Goal: Information Seeking & Learning: Learn about a topic

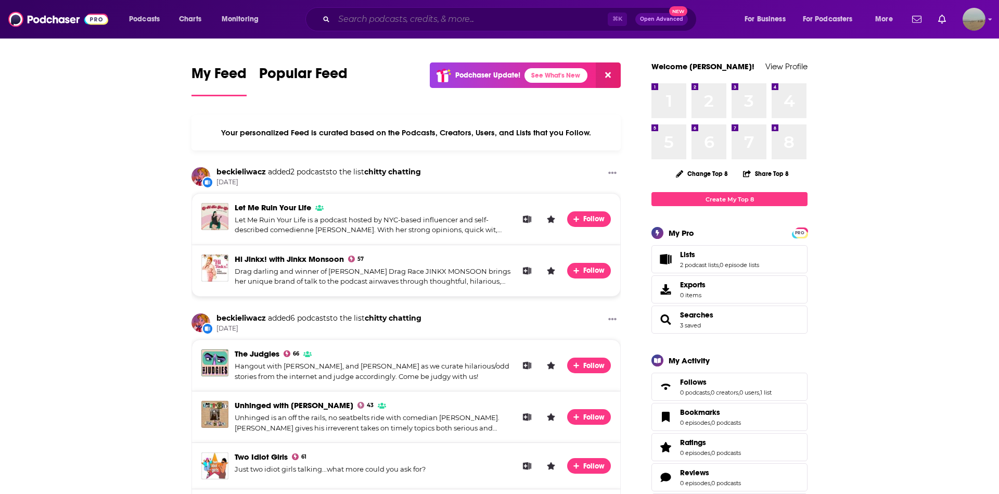
click at [418, 19] on input "Search podcasts, credits, & more..." at bounding box center [471, 19] width 274 height 17
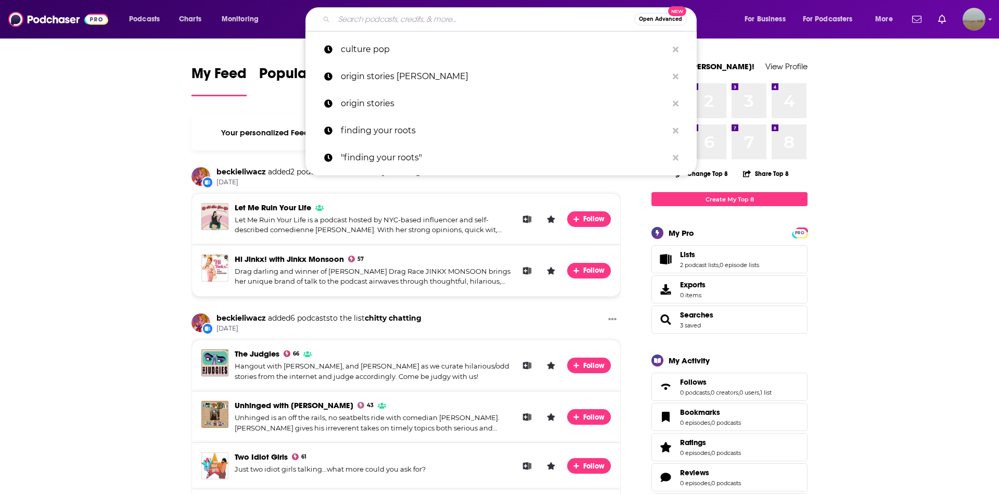
type input "o"
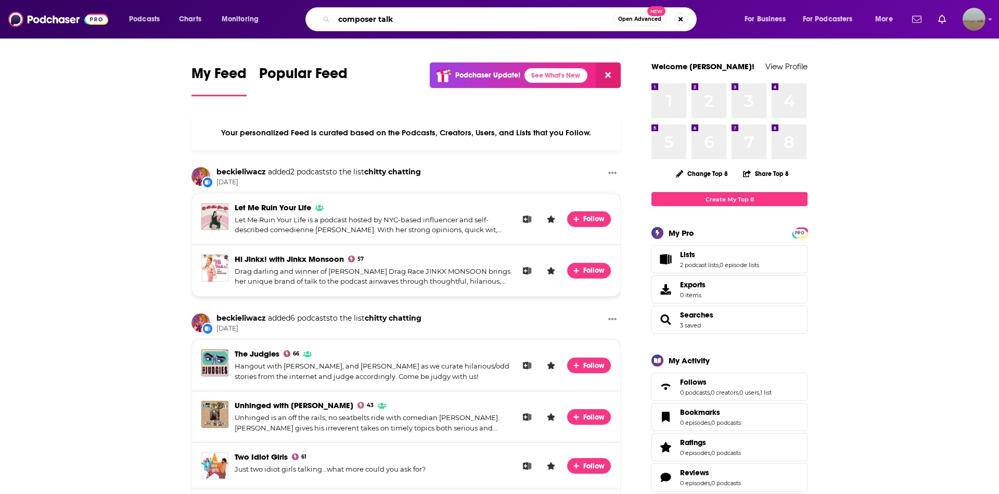
type input "composer talk"
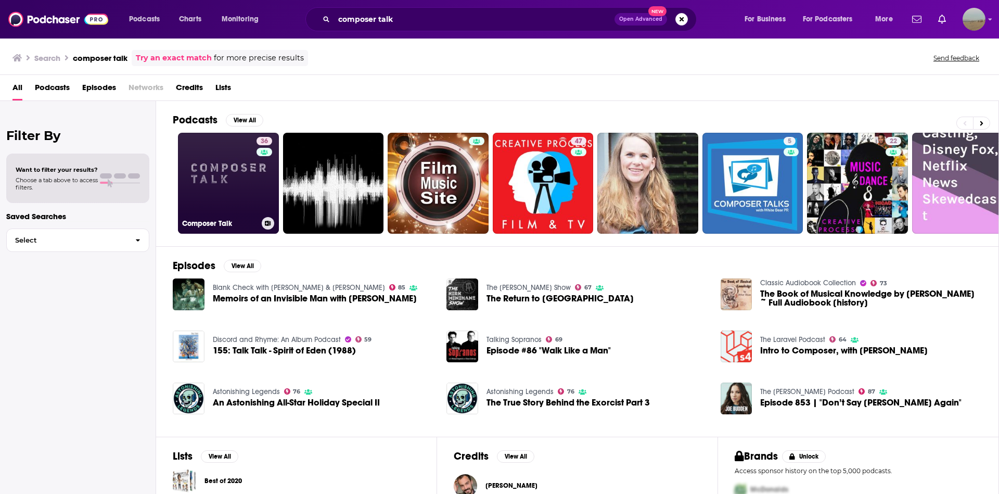
click at [225, 170] on link "36 Composer Talk" at bounding box center [228, 183] width 101 height 101
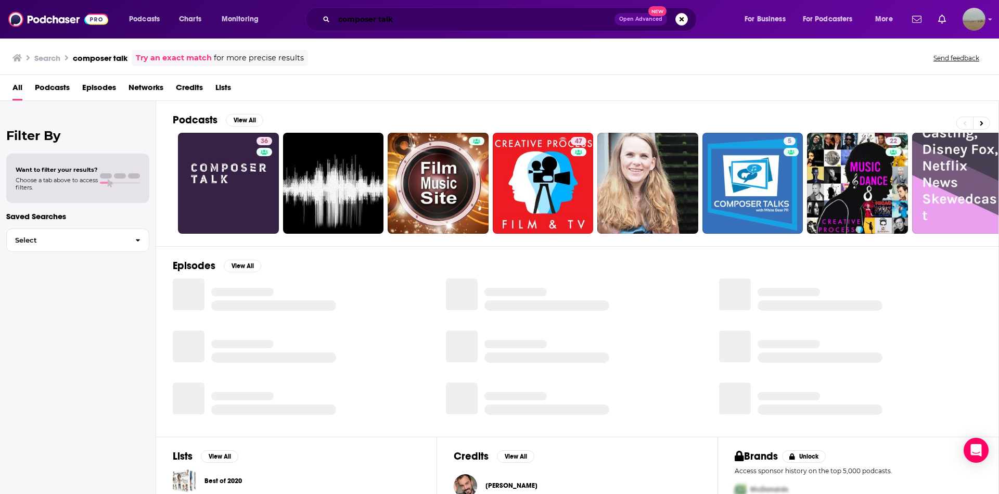
click at [596, 20] on input "composer talk" at bounding box center [474, 19] width 281 height 17
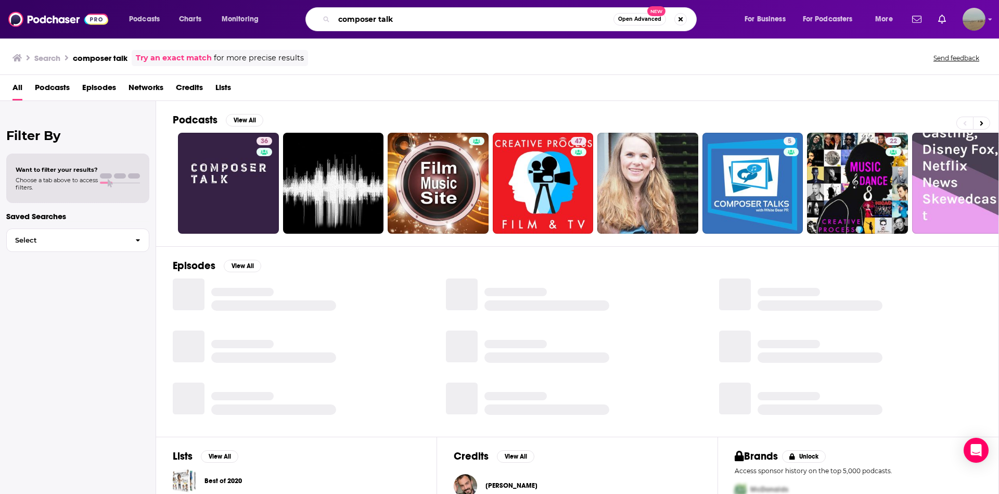
click at [596, 20] on input "composer talk" at bounding box center [473, 19] width 279 height 17
type input "film score"
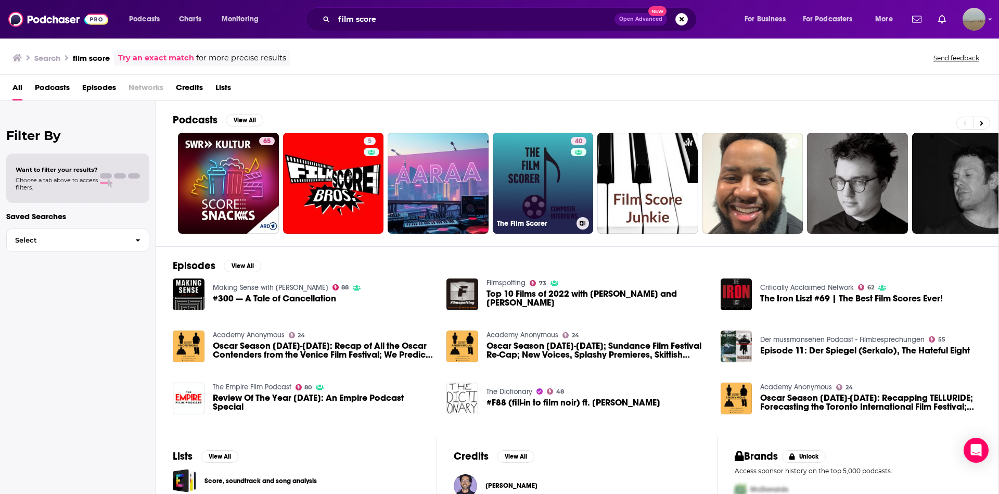
click at [532, 165] on link "40 The Film Scorer" at bounding box center [543, 183] width 101 height 101
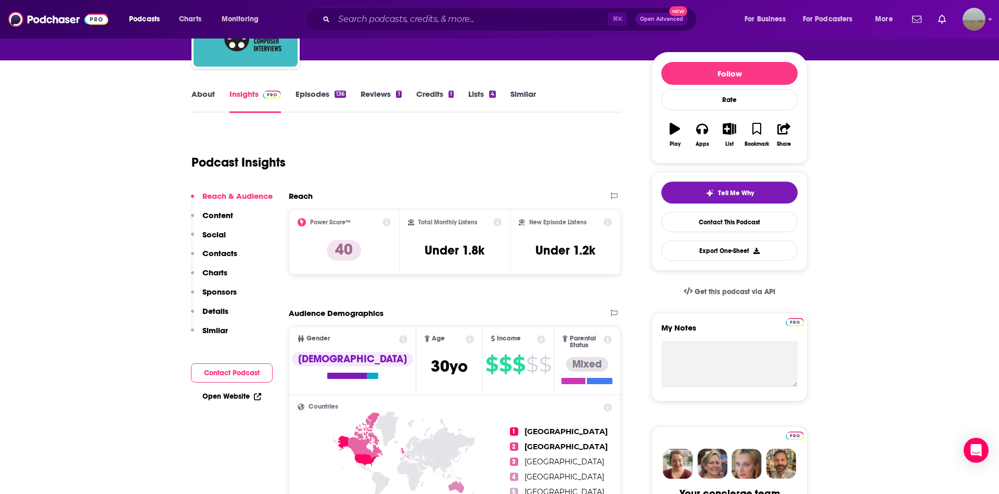
scroll to position [6, 0]
